Goal: Check status: Check status

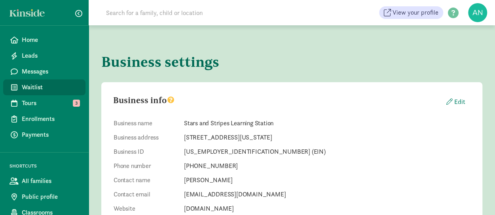
click at [34, 87] on span "Waitlist" at bounding box center [50, 88] width 57 height 10
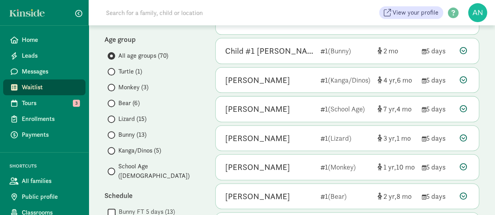
scroll to position [103, 0]
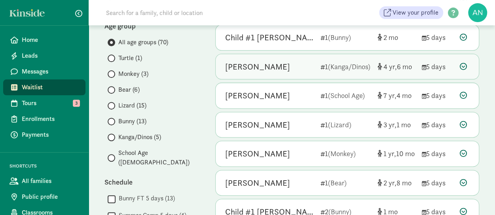
click at [464, 66] on icon at bounding box center [463, 66] width 7 height 7
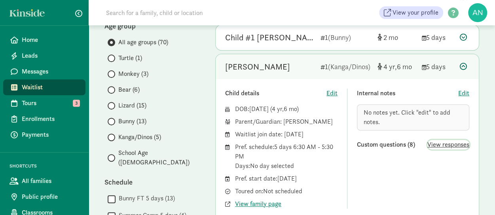
click at [447, 144] on span "View responses" at bounding box center [449, 145] width 42 height 10
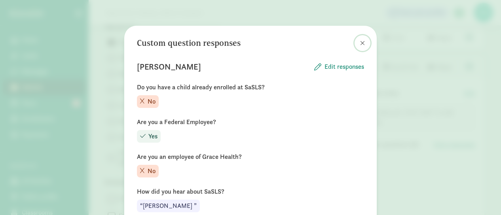
click at [360, 44] on span at bounding box center [362, 43] width 5 height 6
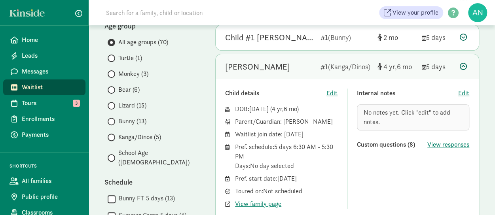
click at [465, 67] on icon at bounding box center [463, 66] width 7 height 7
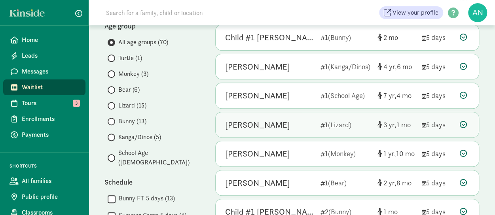
click at [305, 125] on div "Aurelio Ortiz" at bounding box center [269, 125] width 89 height 13
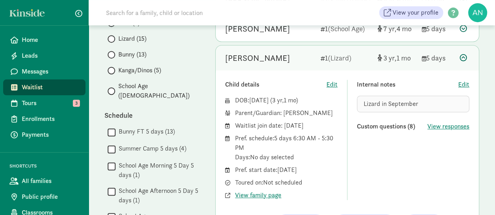
scroll to position [179, 0]
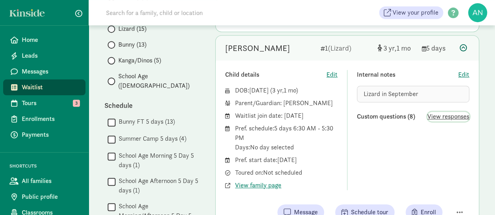
click at [449, 115] on span "View responses" at bounding box center [449, 117] width 42 height 10
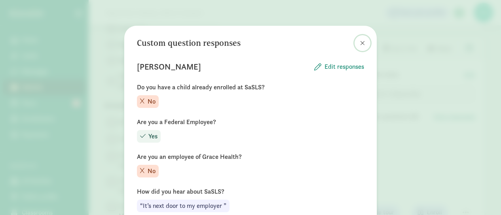
click at [362, 41] on span at bounding box center [362, 43] width 5 height 6
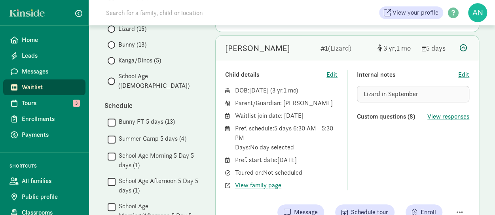
click at [464, 46] on icon at bounding box center [463, 47] width 7 height 7
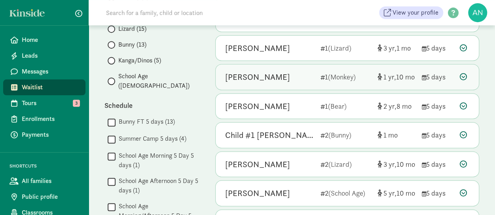
click at [312, 79] on div "Milania Westerman" at bounding box center [269, 77] width 89 height 13
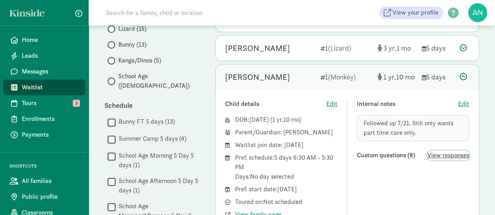
click at [450, 152] on span "View responses" at bounding box center [449, 156] width 42 height 10
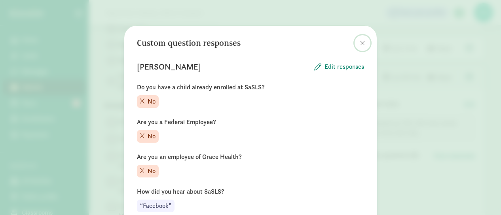
click at [361, 43] on span at bounding box center [362, 43] width 5 height 6
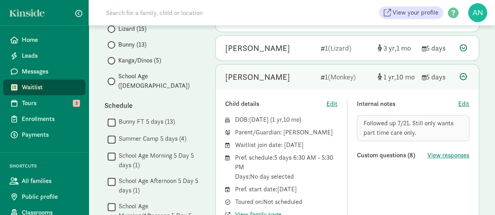
click at [463, 76] on icon at bounding box center [463, 76] width 7 height 7
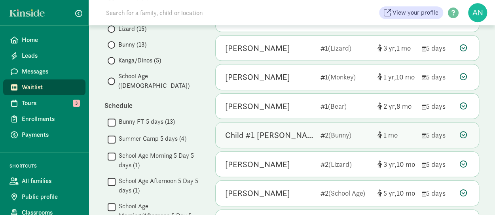
click at [465, 131] on icon at bounding box center [463, 134] width 7 height 7
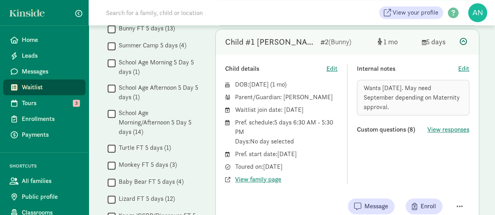
scroll to position [275, 0]
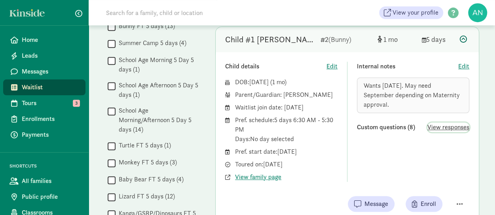
click at [443, 123] on span "View responses" at bounding box center [449, 128] width 42 height 10
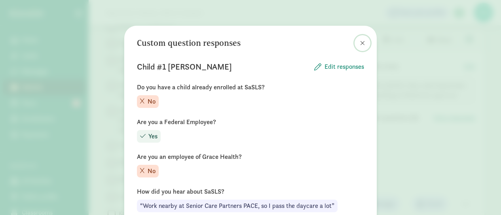
click at [362, 41] on span at bounding box center [362, 43] width 5 height 6
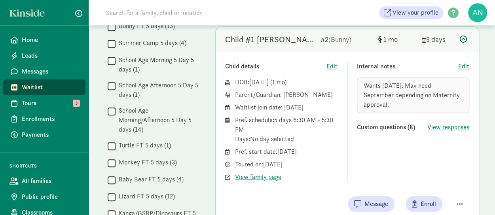
click at [463, 38] on icon at bounding box center [463, 39] width 7 height 7
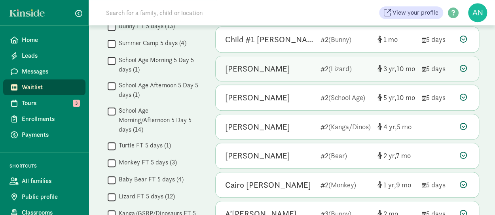
click at [442, 63] on div "5 days" at bounding box center [438, 68] width 32 height 11
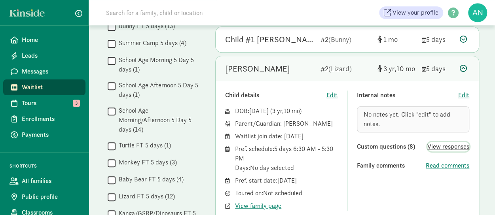
click at [449, 145] on span "View responses" at bounding box center [449, 147] width 42 height 10
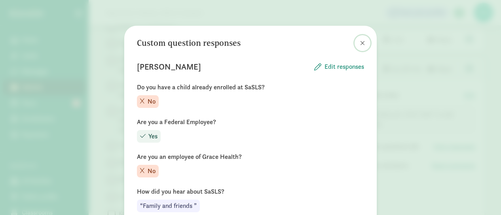
click at [360, 42] on span at bounding box center [362, 43] width 5 height 6
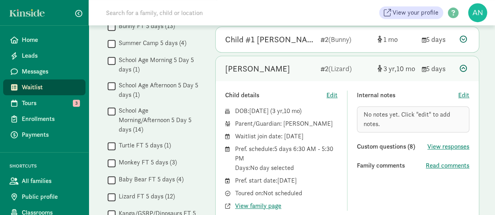
click at [461, 65] on icon at bounding box center [463, 68] width 7 height 7
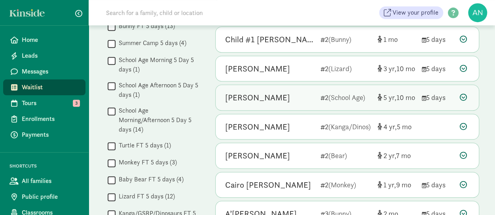
click at [423, 98] on icon at bounding box center [424, 98] width 4 height 5
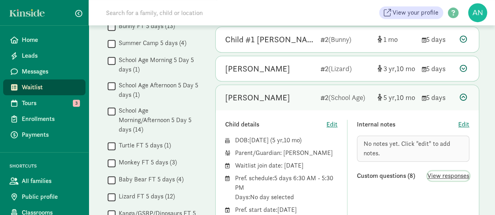
click at [443, 172] on span "View responses" at bounding box center [449, 176] width 42 height 10
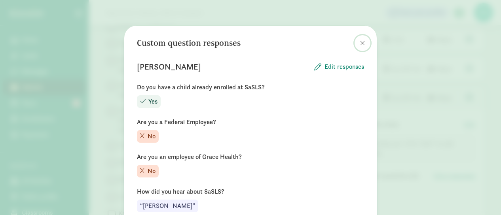
click at [360, 41] on span at bounding box center [362, 43] width 5 height 6
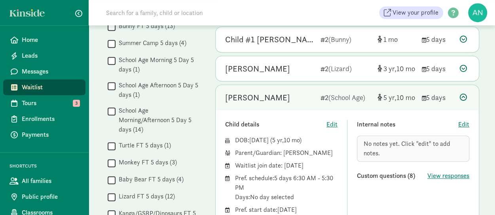
click at [466, 95] on icon at bounding box center [463, 97] width 7 height 7
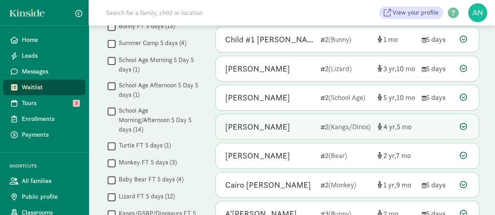
click at [466, 125] on icon at bounding box center [463, 126] width 7 height 7
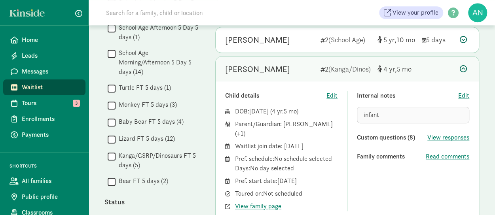
scroll to position [334, 0]
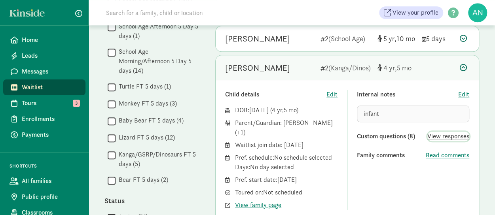
click at [442, 133] on span "View responses" at bounding box center [449, 137] width 42 height 10
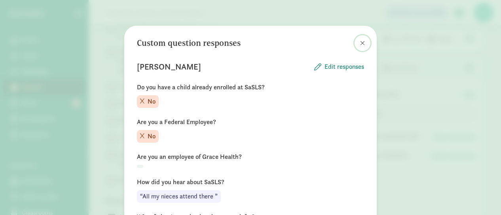
click at [360, 41] on span at bounding box center [362, 43] width 5 height 6
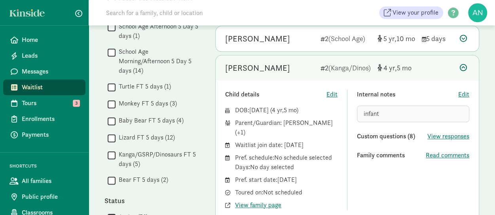
click at [464, 65] on icon at bounding box center [463, 67] width 7 height 7
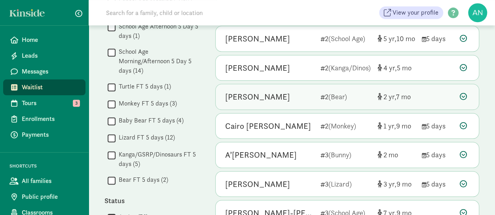
click at [435, 97] on div "Baby Hawkins 2 (Bear) 2 7" at bounding box center [347, 96] width 263 height 25
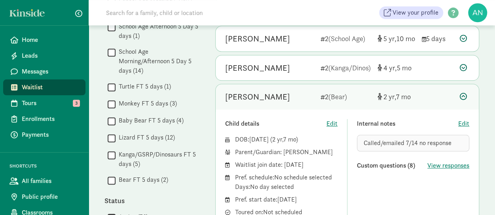
scroll to position [373, 0]
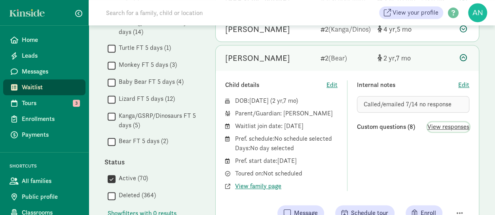
click at [441, 125] on span "View responses" at bounding box center [449, 127] width 42 height 10
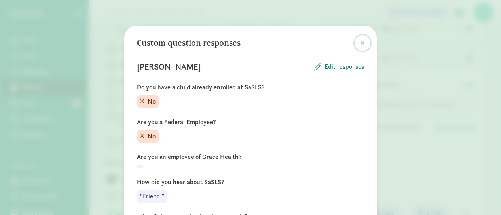
click at [360, 42] on span at bounding box center [362, 43] width 5 height 6
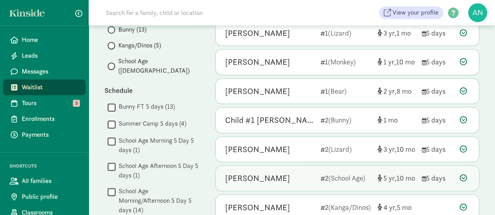
scroll to position [193, 0]
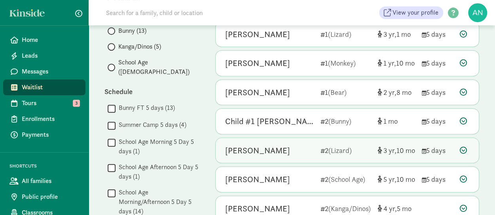
click at [290, 149] on div "Bryson Whitehead-Huff" at bounding box center [257, 151] width 65 height 13
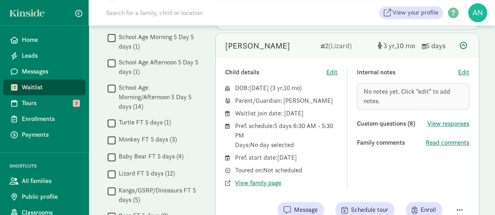
scroll to position [310, 0]
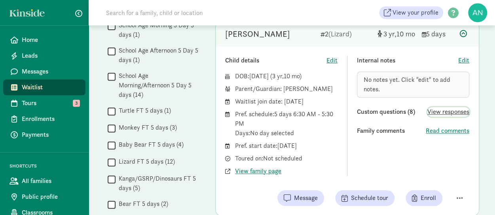
click at [444, 109] on span "View responses" at bounding box center [449, 112] width 42 height 10
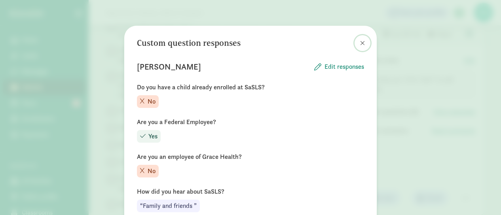
click at [360, 43] on span at bounding box center [362, 43] width 5 height 6
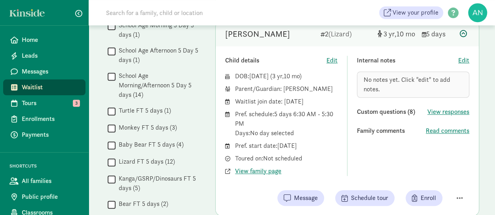
click at [464, 32] on icon at bounding box center [463, 33] width 7 height 7
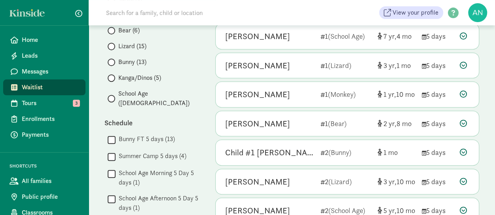
scroll to position [164, 0]
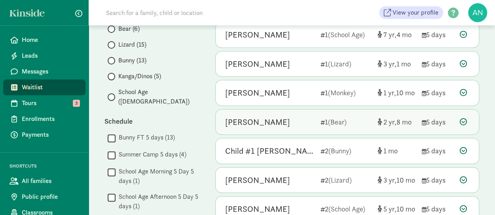
click at [276, 118] on div "Kobe Gordon" at bounding box center [269, 122] width 89 height 13
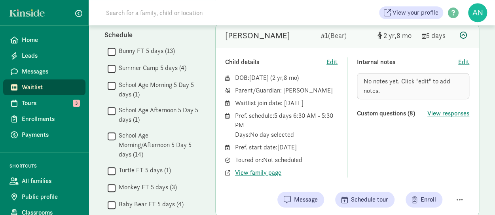
scroll to position [251, 0]
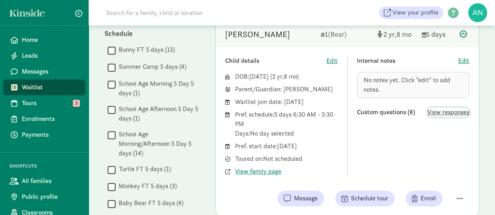
click at [459, 112] on span "View responses" at bounding box center [449, 113] width 42 height 10
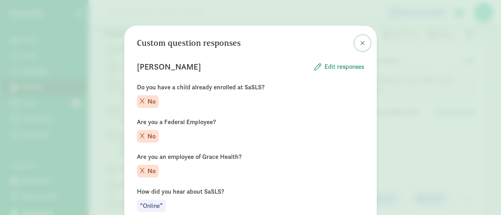
click at [360, 41] on span at bounding box center [362, 43] width 5 height 6
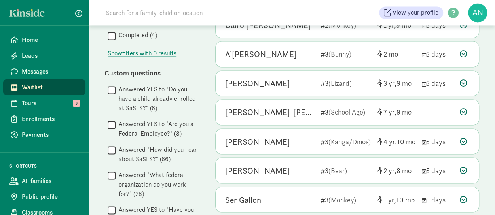
scroll to position [610, 0]
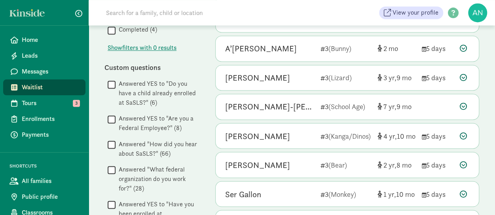
click at [113, 114] on input "Answered YES to "Are you a Federal Employee?" (8)" at bounding box center [112, 119] width 8 height 11
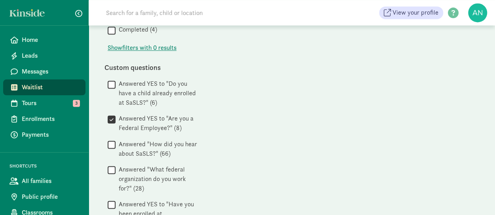
scroll to position [0, 0]
